Goal: Information Seeking & Learning: Learn about a topic

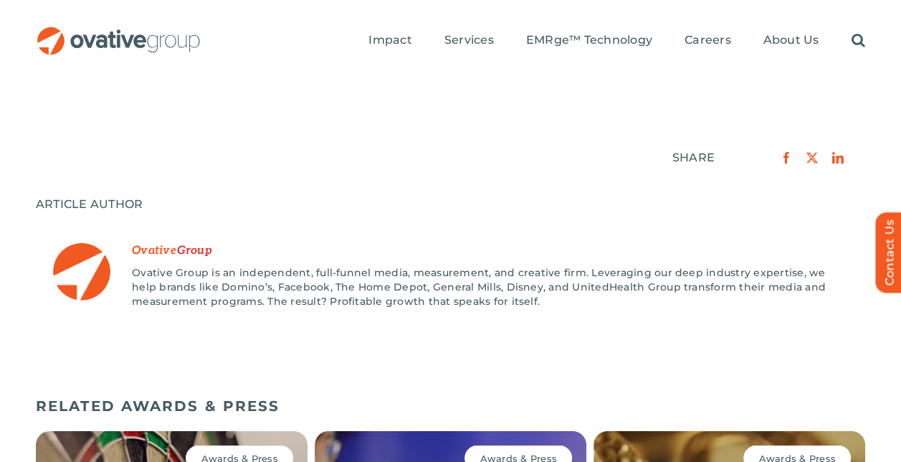
scroll to position [1464, 0]
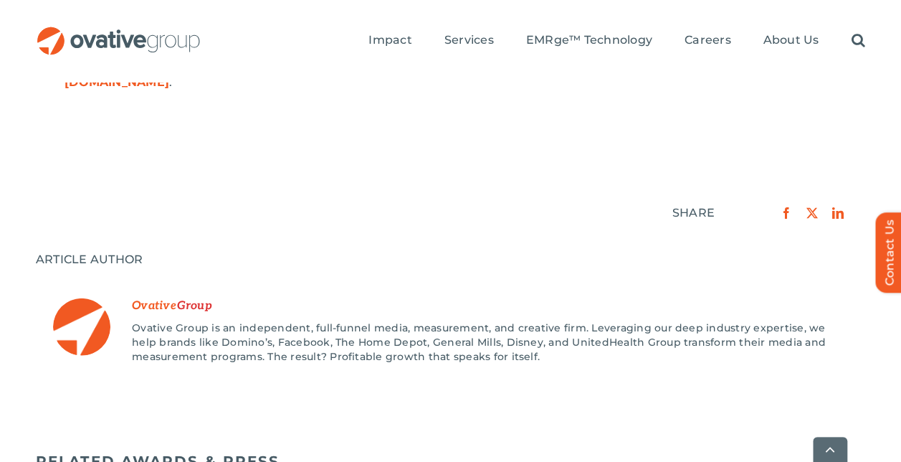
click at [132, 44] on img "OG_Full_horizontal_RGB" at bounding box center [119, 41] width 166 height 28
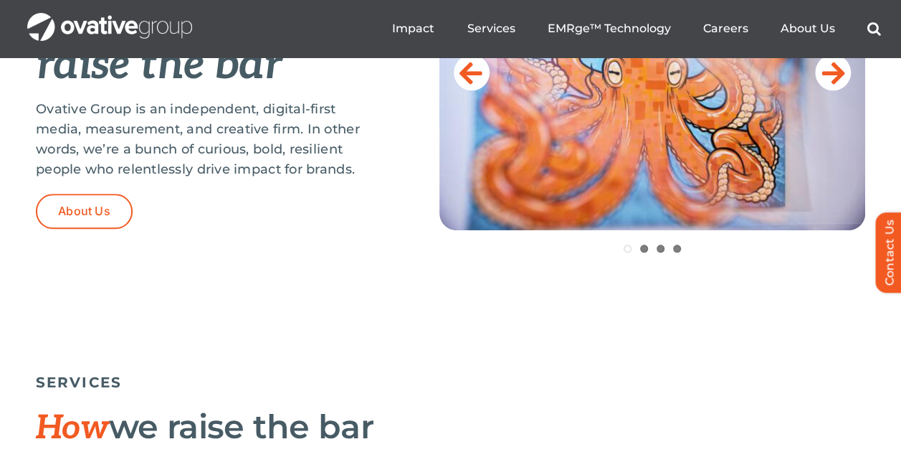
scroll to position [737, 0]
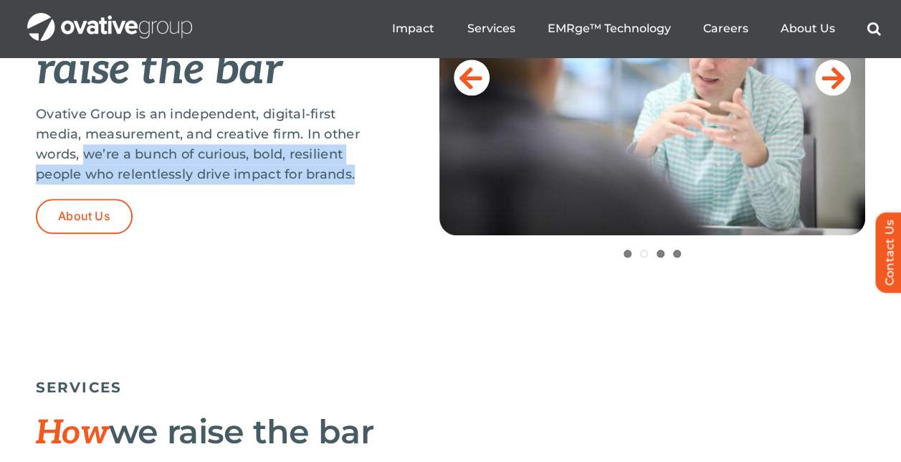
drag, startPoint x: 84, startPoint y: 157, endPoint x: 360, endPoint y: 169, distance: 276.2
click at [360, 169] on p "Ovative Group is an independent, digital-first media, measurement, and creative…" at bounding box center [202, 144] width 332 height 80
copy p "we’re a bunch of curious, bold, resilient people who relentlessly drive impact …"
